Goal: Browse casually

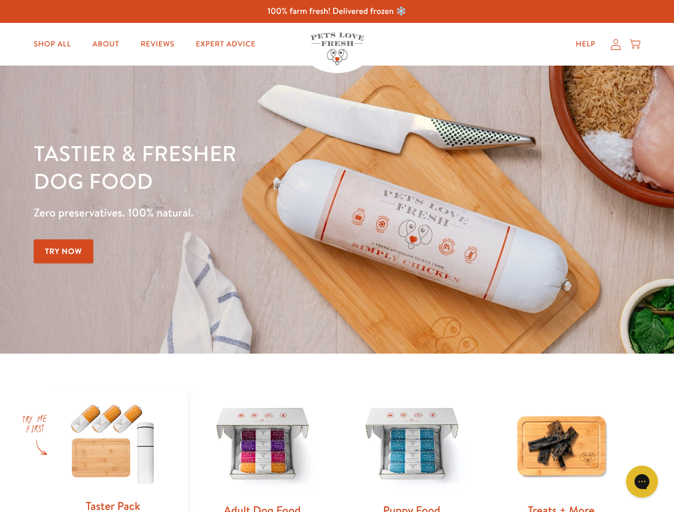
click at [337, 256] on div "Tastier & fresher dog food Zero preservatives. 100% natural. Try Now" at bounding box center [236, 209] width 404 height 141
click at [642, 482] on icon "Gorgias live chat" at bounding box center [641, 481] width 10 height 10
